Goal: Information Seeking & Learning: Learn about a topic

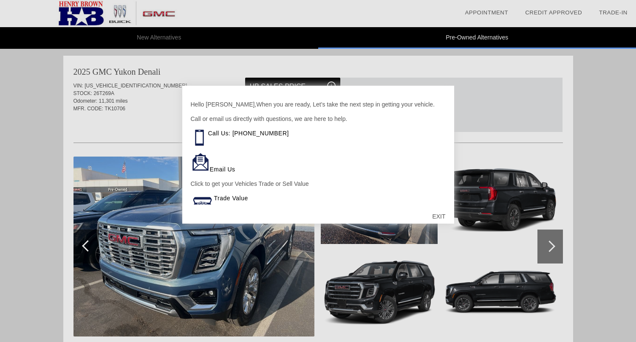
scroll to position [870, 0]
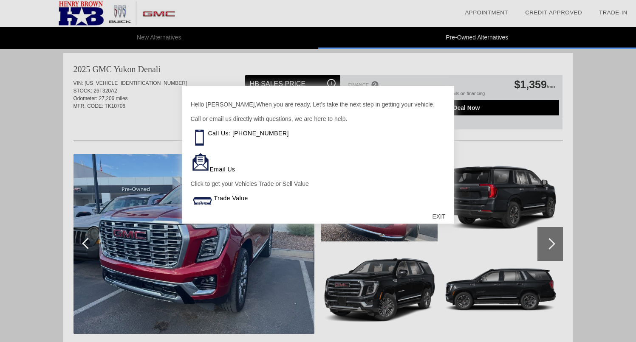
click at [438, 216] on div "EXIT" at bounding box center [438, 216] width 30 height 25
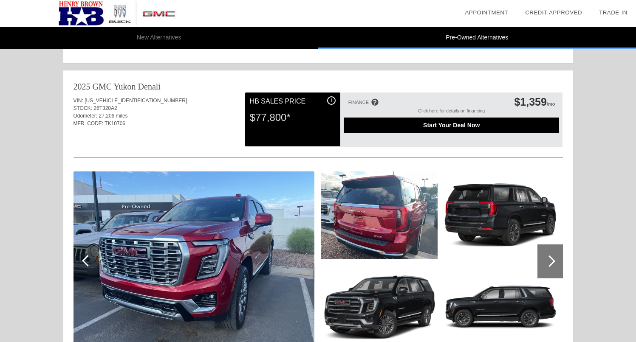
scroll to position [850, 0]
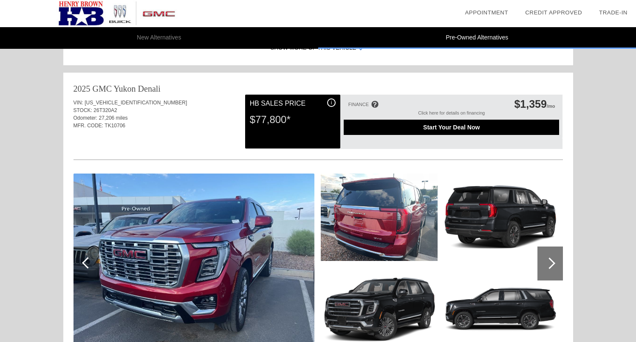
click at [128, 120] on div "Odometer: 27,206 miles" at bounding box center [317, 118] width 489 height 8
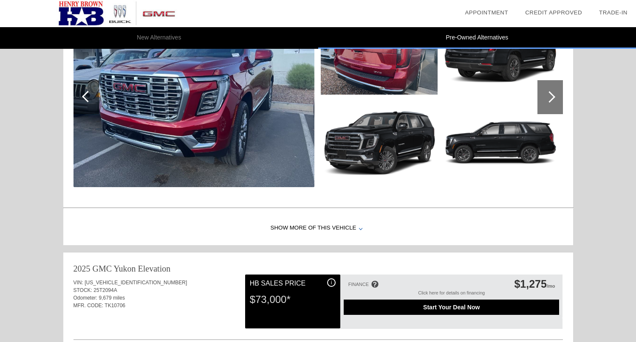
scroll to position [1028, 0]
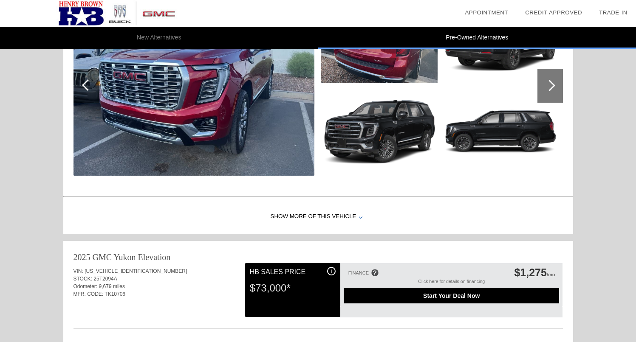
click at [328, 216] on div "Show More of this Vehicle" at bounding box center [318, 217] width 510 height 34
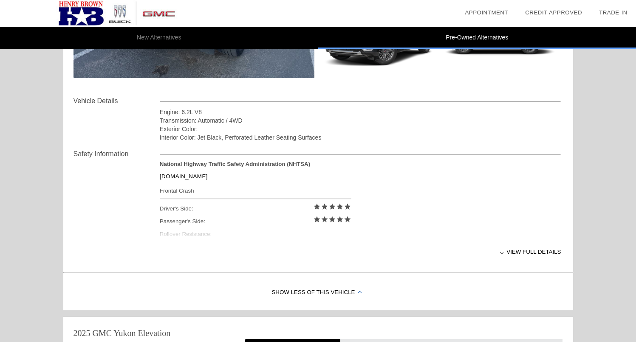
scroll to position [1138, 0]
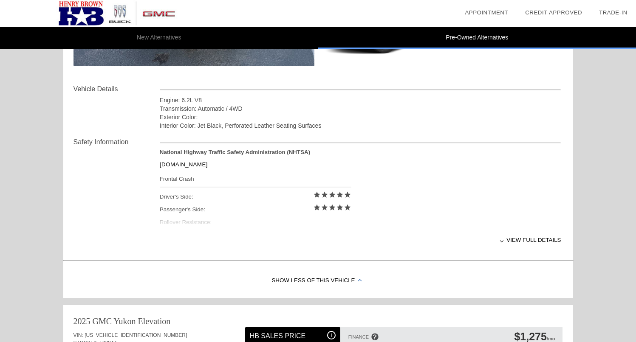
click at [523, 236] on div "View full details" at bounding box center [360, 240] width 401 height 21
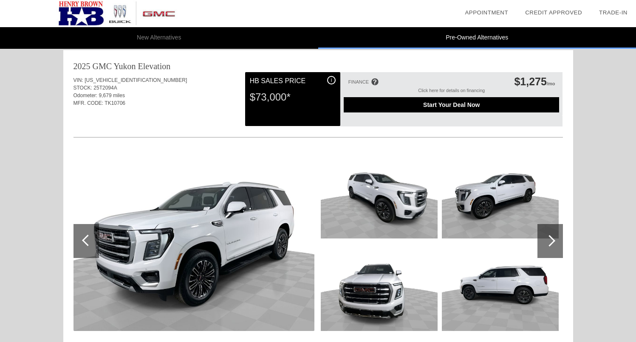
scroll to position [1394, 0]
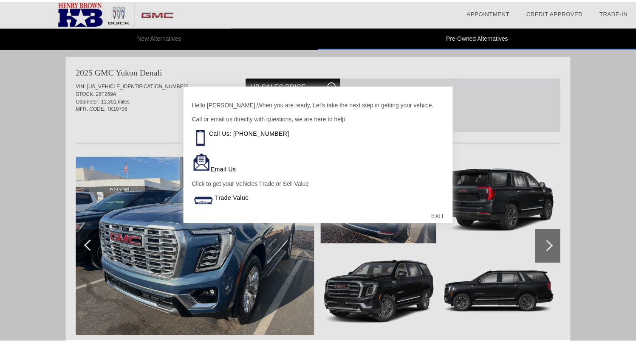
scroll to position [870, 0]
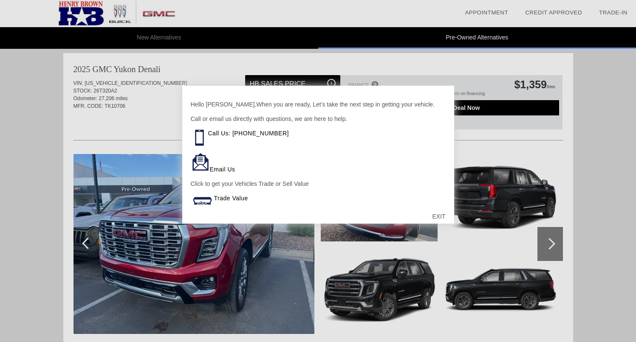
click at [440, 217] on div "EXIT" at bounding box center [438, 216] width 30 height 25
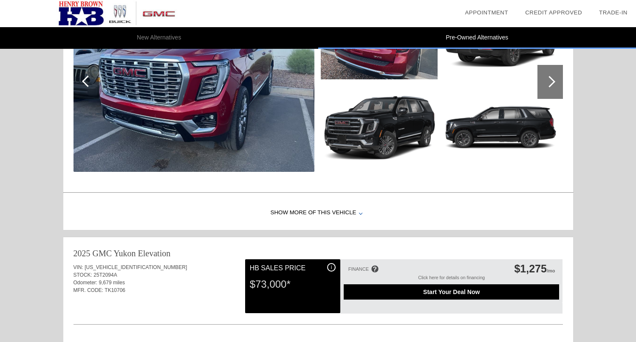
scroll to position [1033, 0]
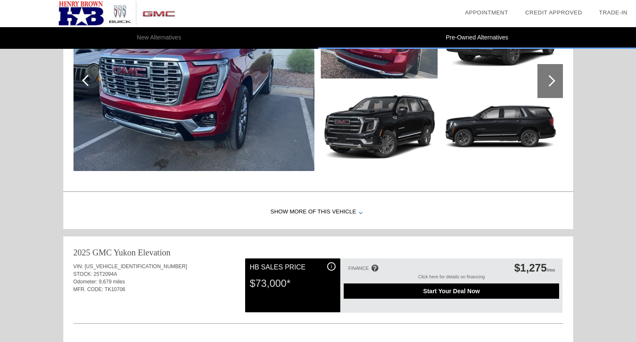
click at [305, 211] on div "Show More of this Vehicle" at bounding box center [318, 212] width 510 height 34
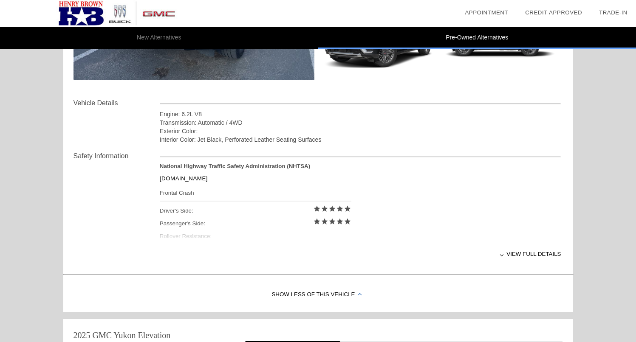
scroll to position [1142, 0]
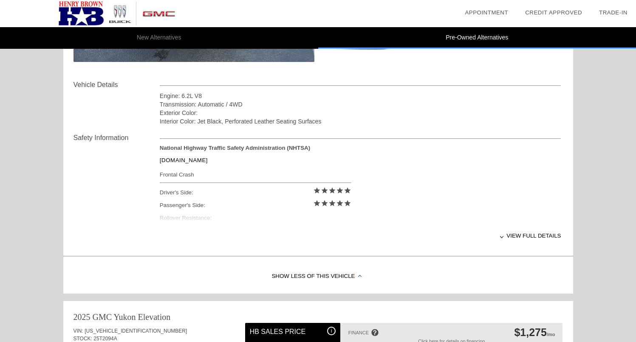
click at [185, 220] on div "National Highway Traffic Safety Administration (NHTSA) [DOMAIN_NAME] Frontal Cr…" at bounding box center [360, 185] width 401 height 81
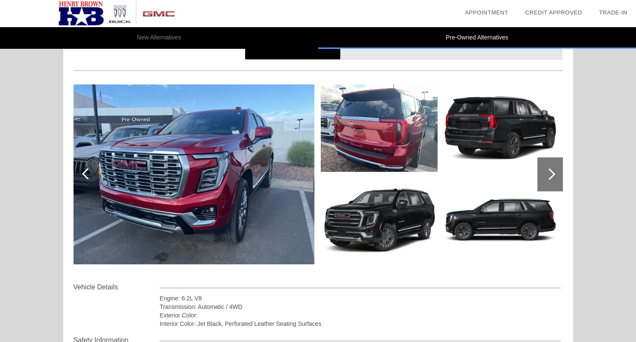
scroll to position [919, 0]
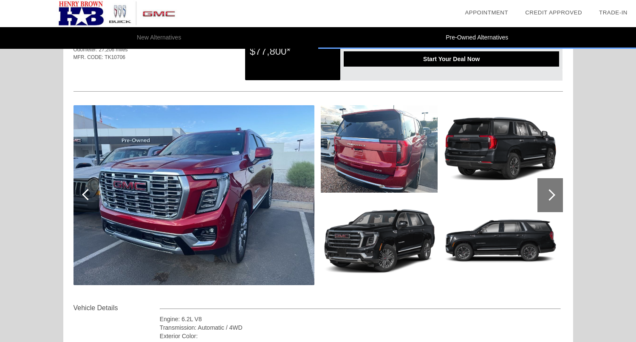
click at [157, 192] on img at bounding box center [193, 195] width 241 height 180
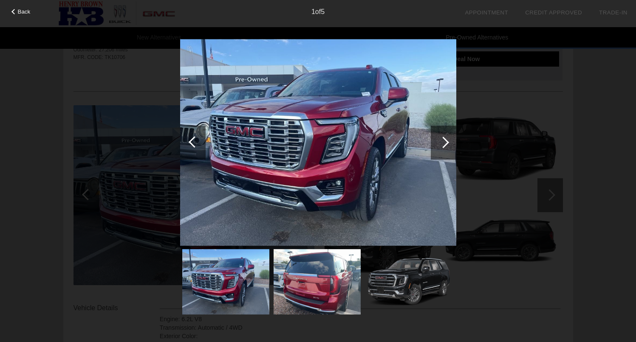
click at [445, 147] on div at bounding box center [443, 143] width 25 height 34
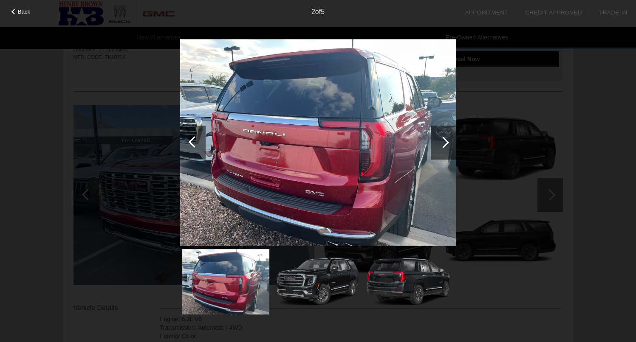
click at [445, 147] on div at bounding box center [443, 143] width 25 height 34
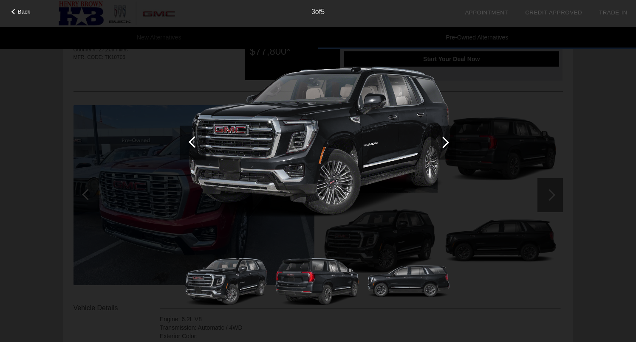
click at [445, 147] on div at bounding box center [443, 143] width 25 height 34
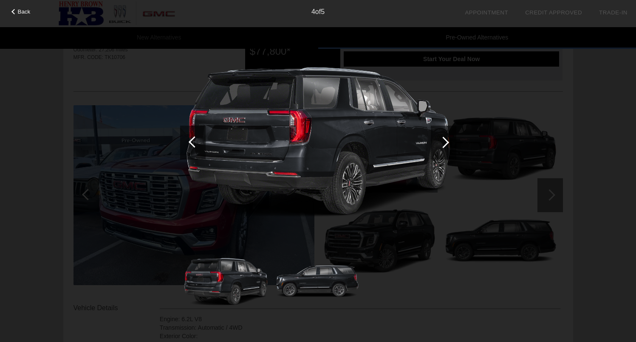
click at [445, 147] on div at bounding box center [443, 143] width 25 height 34
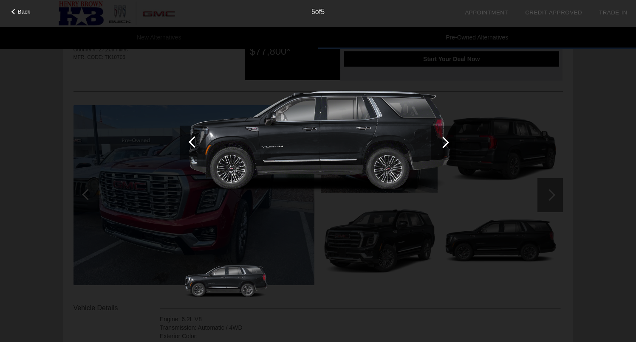
click at [445, 147] on div at bounding box center [443, 143] width 25 height 34
click at [22, 14] on span "Back" at bounding box center [24, 11] width 13 height 6
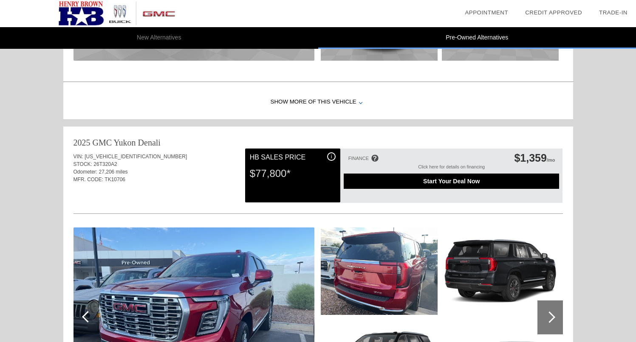
scroll to position [784, 0]
